Goal: Transaction & Acquisition: Purchase product/service

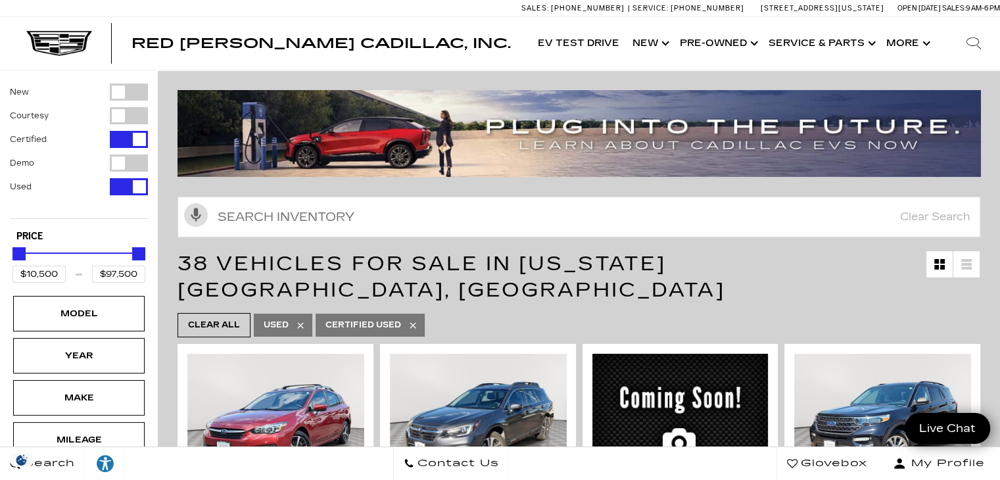
click at [544, 254] on span "38 Vehicles for Sale in [US_STATE][GEOGRAPHIC_DATA], [GEOGRAPHIC_DATA]" at bounding box center [450, 277] width 547 height 50
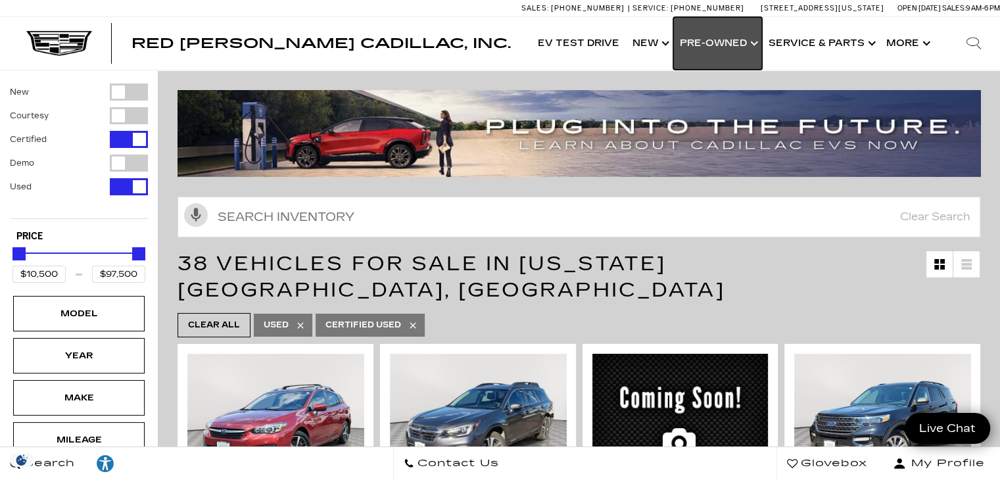
click at [739, 49] on link "Show Pre-Owned" at bounding box center [717, 43] width 89 height 53
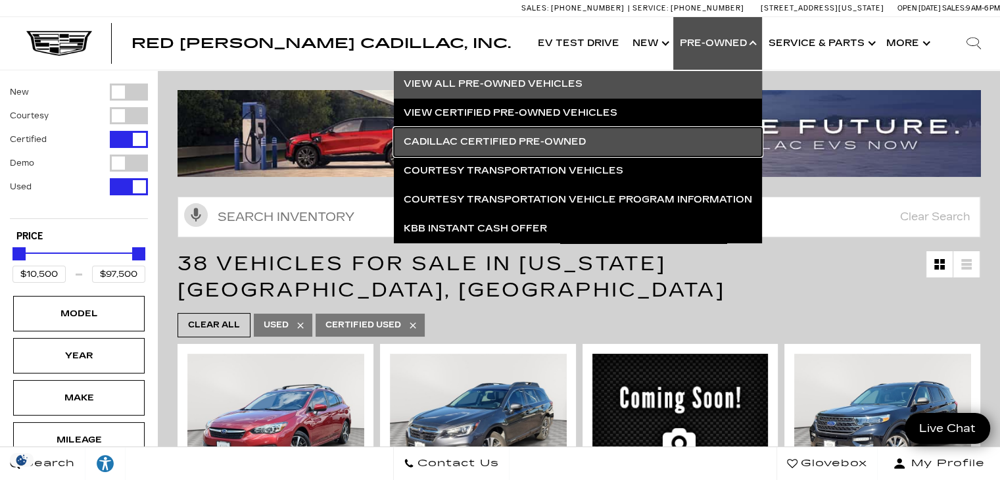
click at [592, 146] on link "Cadillac Certified Pre-Owned" at bounding box center [578, 142] width 368 height 29
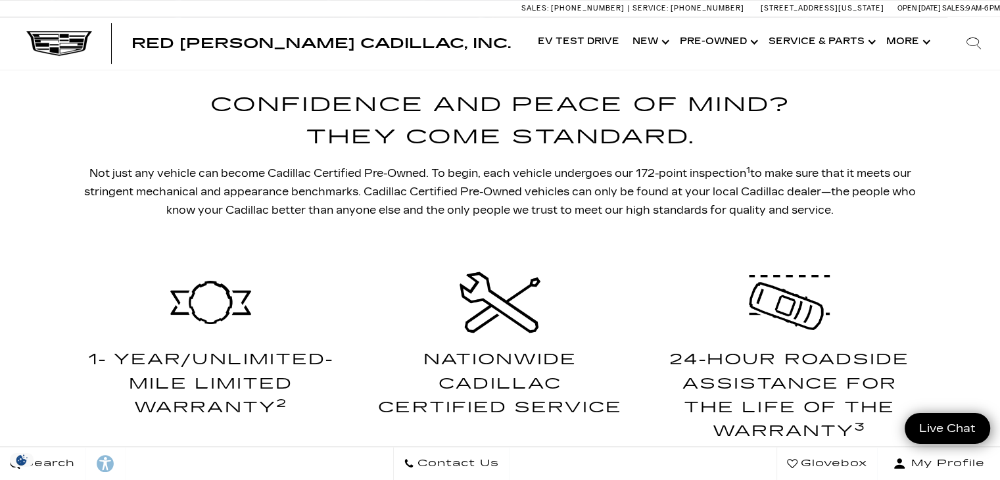
scroll to position [474, 0]
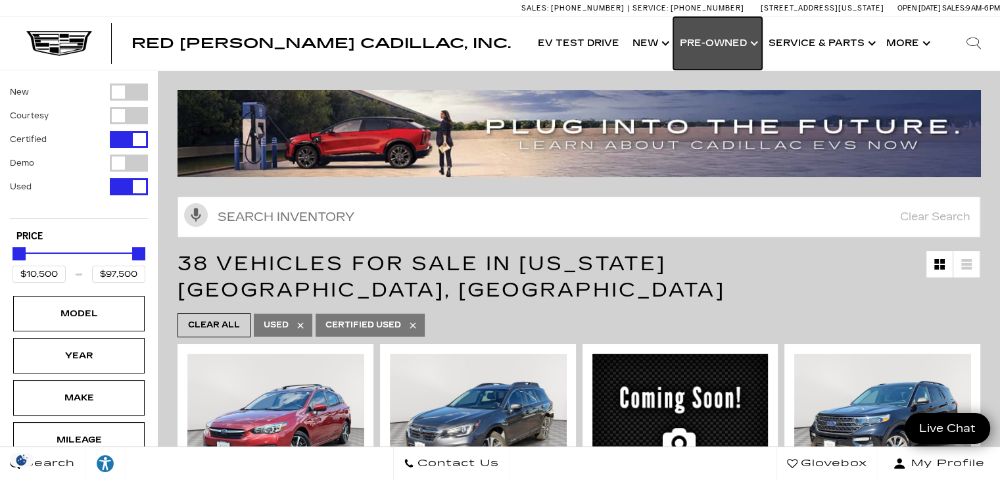
click at [706, 49] on link "Show Pre-Owned" at bounding box center [717, 43] width 89 height 53
